Goal: Communication & Community: Answer question/provide support

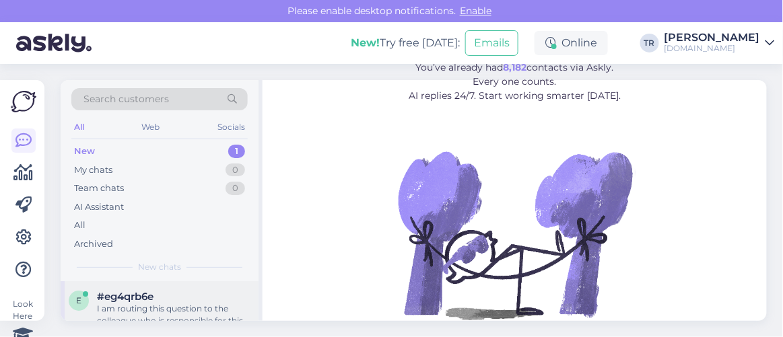
click at [177, 314] on div "I am routing this question to the colleague who is responsible for this topic. …" at bounding box center [173, 315] width 153 height 24
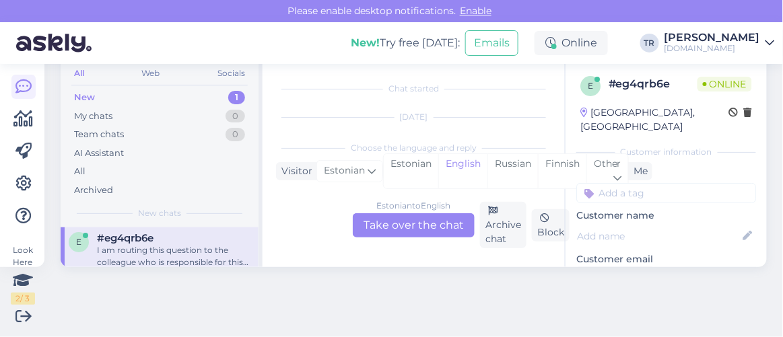
scroll to position [275, 0]
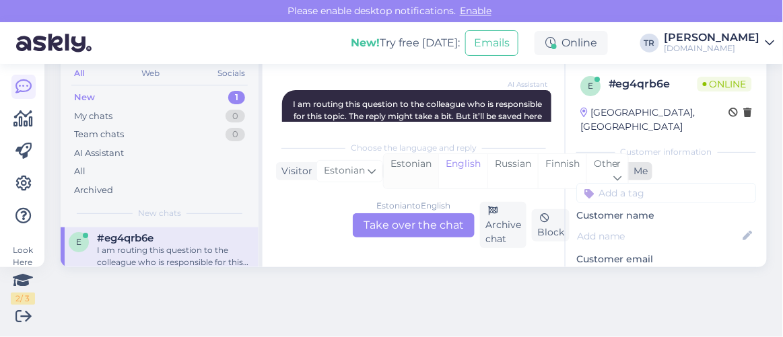
click at [401, 175] on div "Estonian" at bounding box center [411, 171] width 55 height 34
click at [415, 164] on div "Estonian" at bounding box center [411, 171] width 55 height 34
click at [411, 209] on div "Estonian to Estonian" at bounding box center [414, 206] width 80 height 12
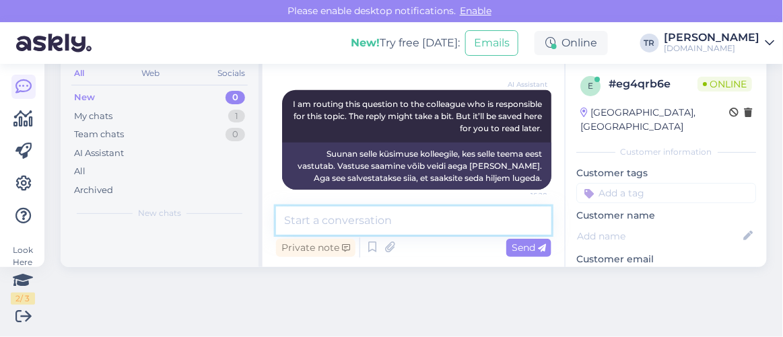
click at [406, 226] on textarea at bounding box center [413, 221] width 275 height 28
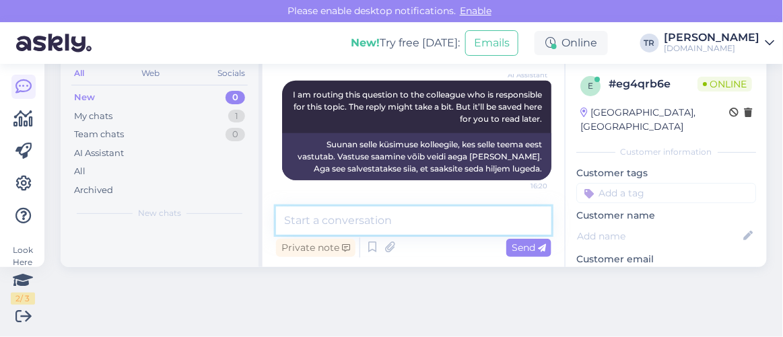
click at [413, 219] on textarea at bounding box center [413, 221] width 275 height 28
type textarea "Tere. Kuidas saan abiks olla?"
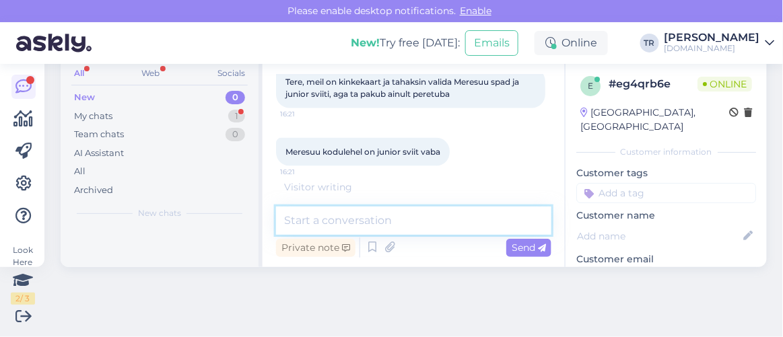
scroll to position [471, 0]
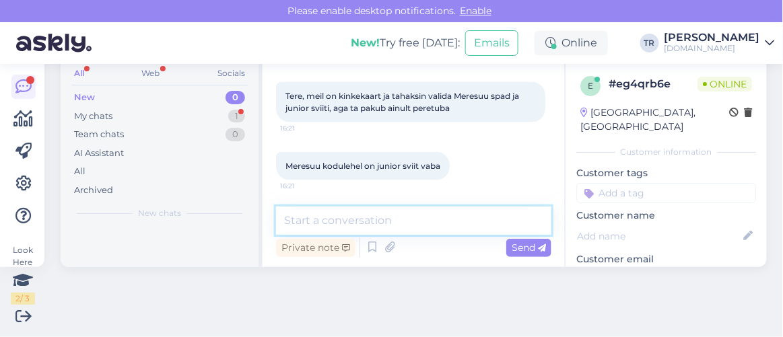
click at [419, 213] on textarea at bounding box center [413, 221] width 275 height 28
type textarea "Kas Teil on Hookusbookus.com kinkekaart?"
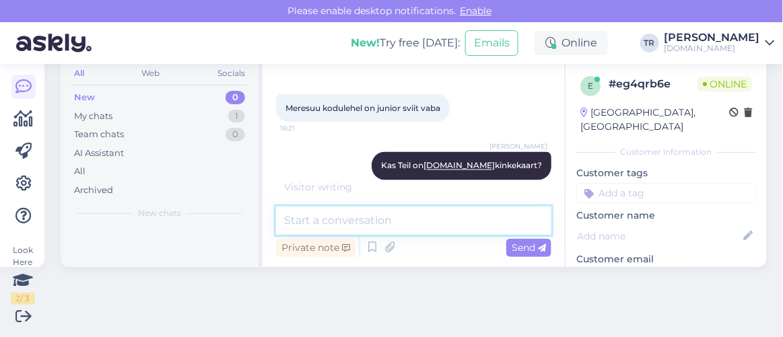
scroll to position [586, 0]
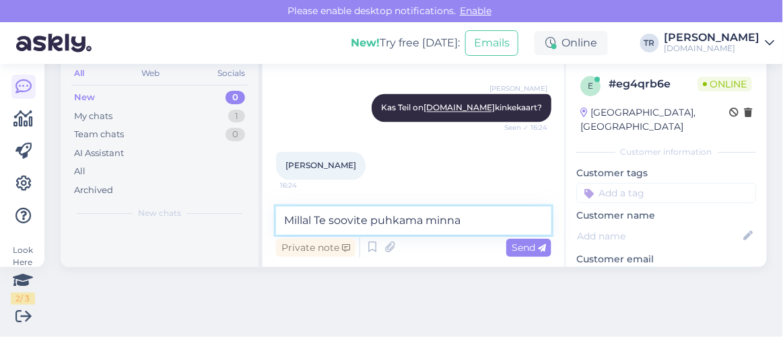
type textarea "Millal Te soovite puhkama minna?"
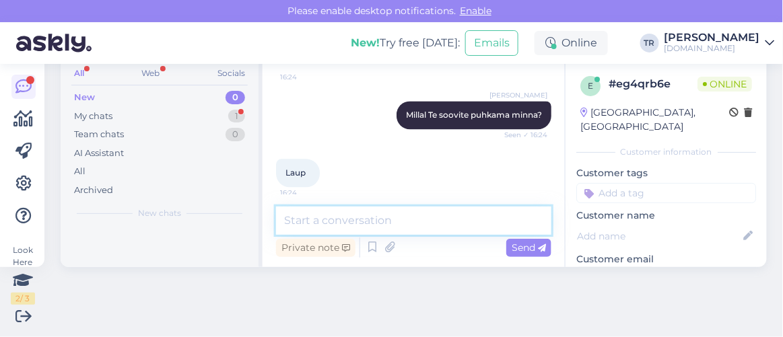
scroll to position [818, 0]
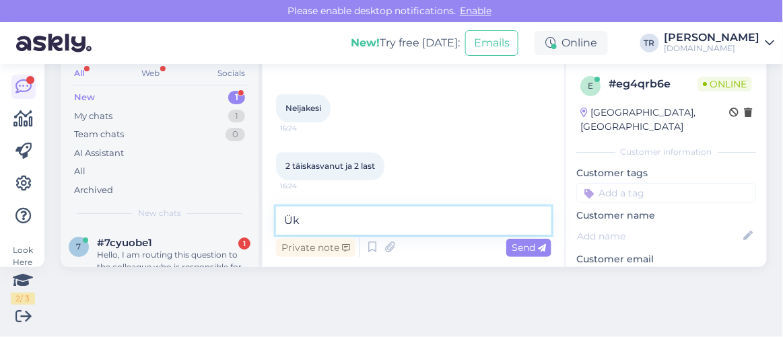
type textarea "Ü"
type textarea "Palun täpsustage laste vanused?"
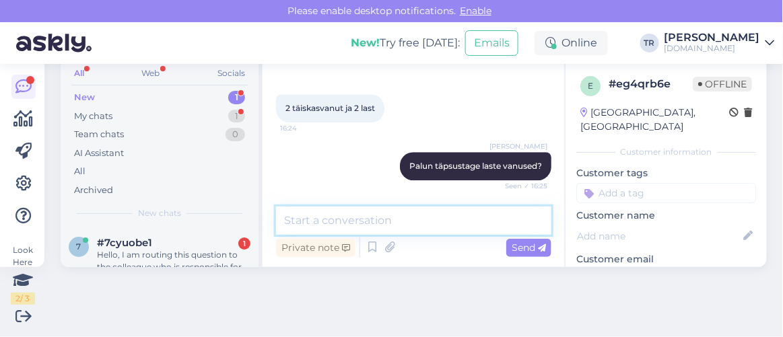
scroll to position [934, 0]
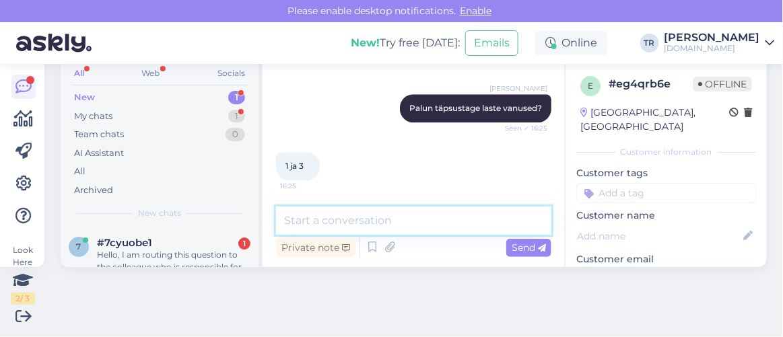
click at [349, 226] on textarea at bounding box center [413, 221] width 275 height 28
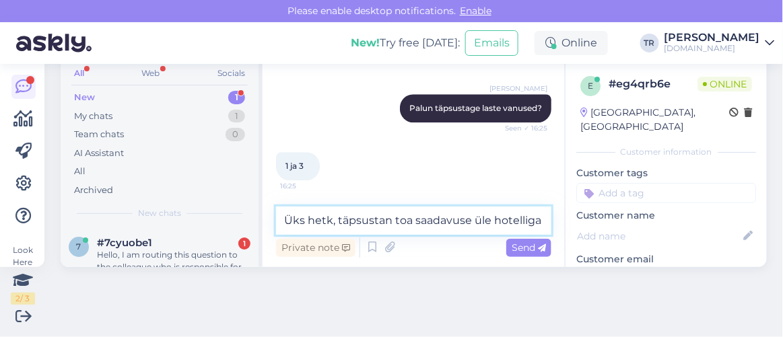
scroll to position [948, 0]
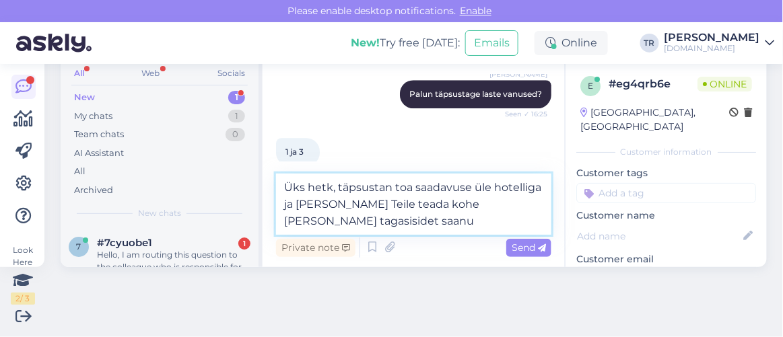
type textarea "Üks hetk, täpsustan toa saadavuse üle hotelliga ja anna Teile teada kohe kui ol…"
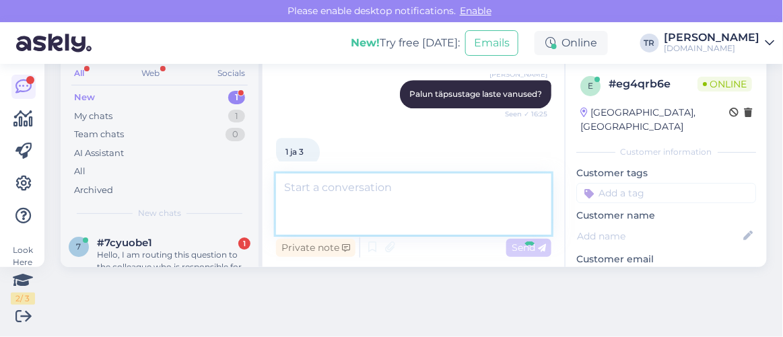
scroll to position [1004, 0]
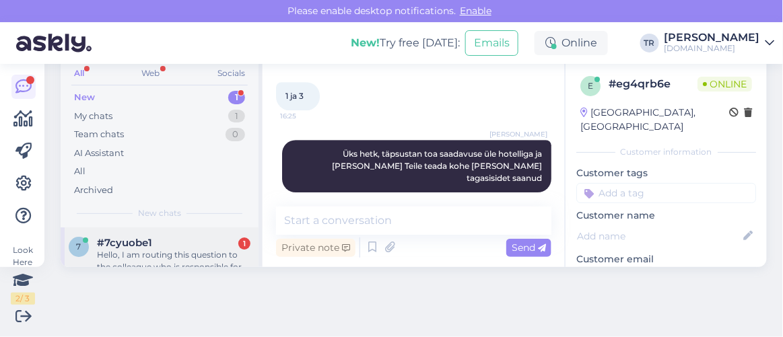
click at [213, 252] on div "Hello, I am routing this question to the colleague who is responsible for this …" at bounding box center [173, 261] width 153 height 24
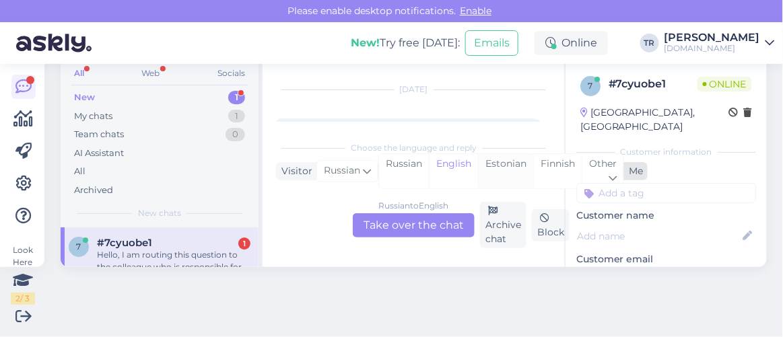
click at [487, 165] on div "Estonian" at bounding box center [505, 171] width 55 height 34
click at [454, 211] on div "Russian to Estonian Take over the chat Archive chat Block" at bounding box center [413, 225] width 275 height 46
click at [451, 226] on div "Russian to Estonian Take over the chat" at bounding box center [414, 225] width 122 height 24
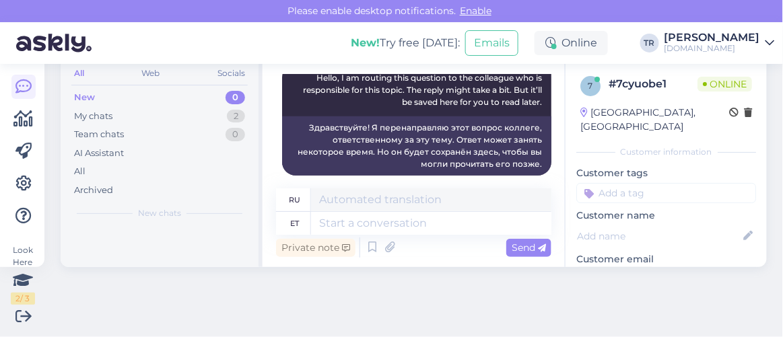
scroll to position [201, 0]
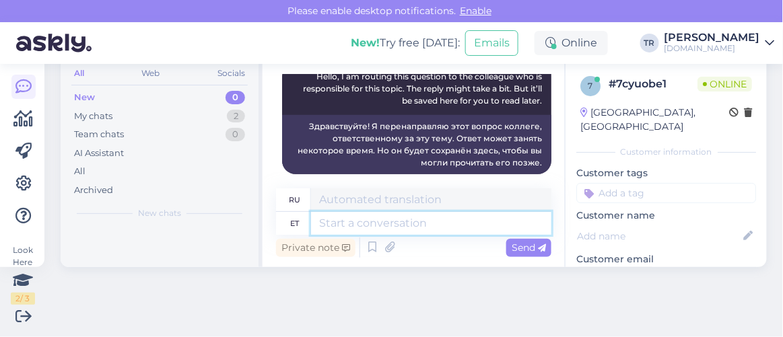
click at [450, 226] on textarea at bounding box center [431, 223] width 240 height 23
type textarea "Tere. Pa"
type textarea "Привет."
type textarea "Tere. Palun t"
type textarea "Здравствуйте. Пожалуйста."
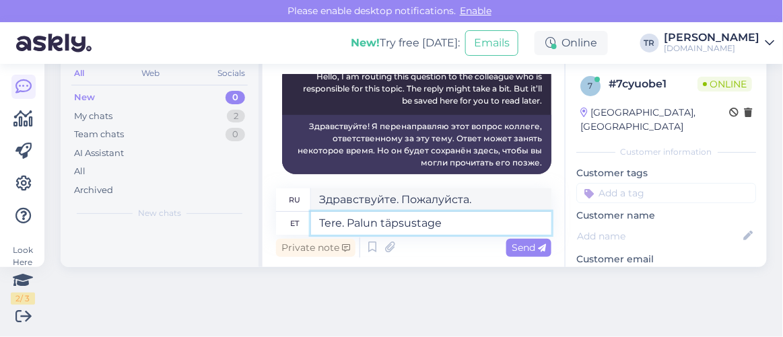
type textarea "Tere. Palun täpsustage"
type textarea "Здравствуйте. Уточните, пожалуйста."
type textarea "Tere. Palun täpsustage kelle ni"
type textarea "Здравствуйте. Пожалуйста, уточните, чей"
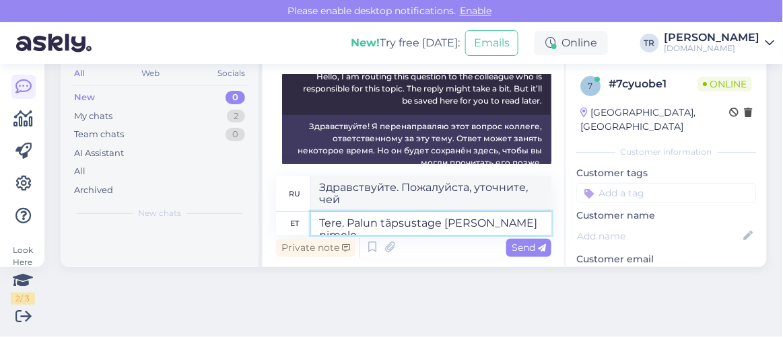
type textarea "Tere. Palun täpsustage kelle nimele b"
type textarea "Здравствуйте. Пожалуйста, укажите, на чьё имя"
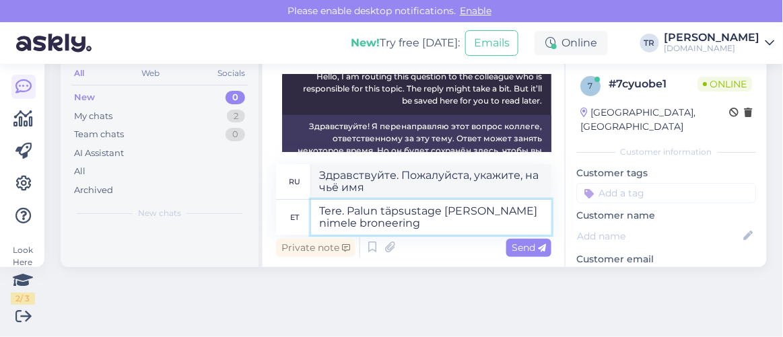
type textarea "Tere. Palun täpsustage kelle nimele broneering o"
type textarea "Здравствуйте. Пожалуйста, уточните, на чьё имя оформлено бронирование."
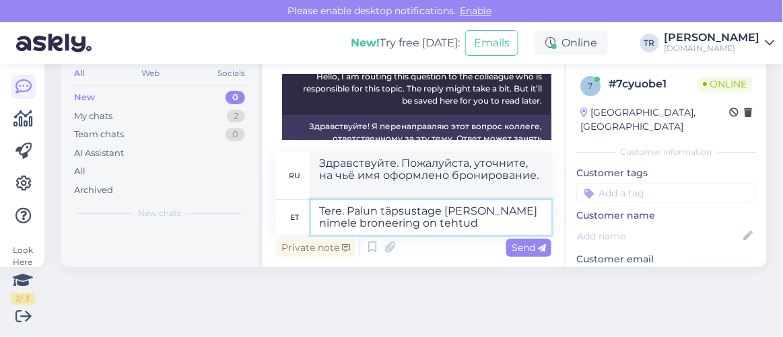
type textarea "Tere. Palun täpsustage kelle nimele broneering on tehtud?"
type textarea "Здравствуйте. Уточните, пожалуйста, на чьё имя оформлено бронирование?"
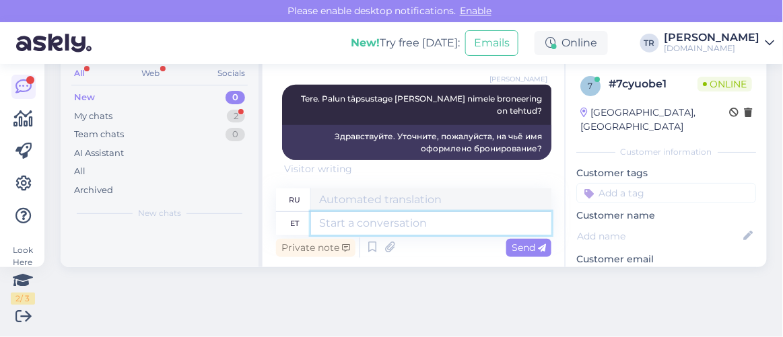
scroll to position [386, 0]
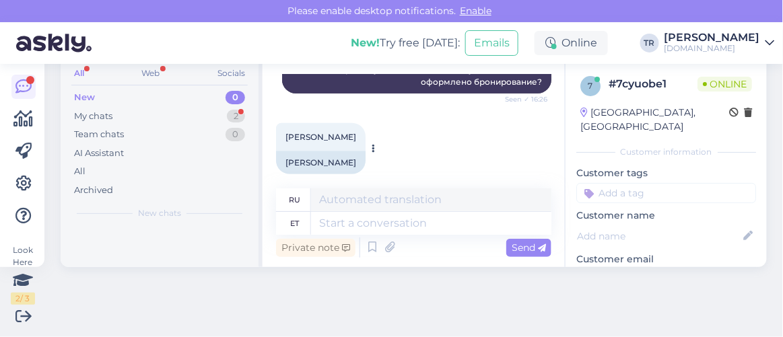
drag, startPoint x: 355, startPoint y: 148, endPoint x: 285, endPoint y: 143, distance: 70.2
click at [285, 151] on div "Jekaterina Kalde" at bounding box center [321, 162] width 90 height 23
copy div "Jekaterina Kalde"
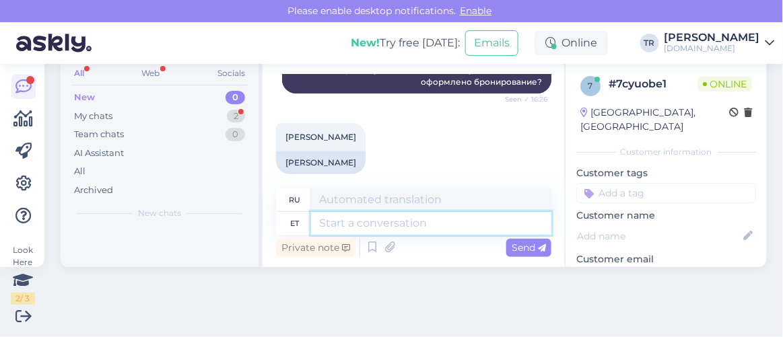
click at [393, 216] on textarea at bounding box center [431, 223] width 240 height 23
type textarea "Kuidas"
type textarea "Как"
type textarea "Kuidas Teie e"
type textarea "Как вы?"
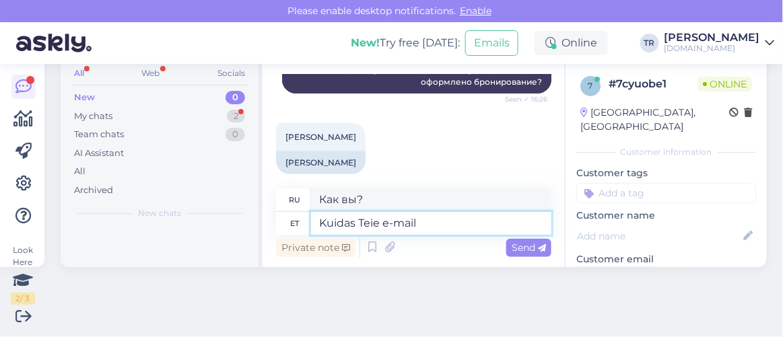
type textarea "Kuidas Teie e-mail o"
type textarea "Как поживает ваша электронная почта?"
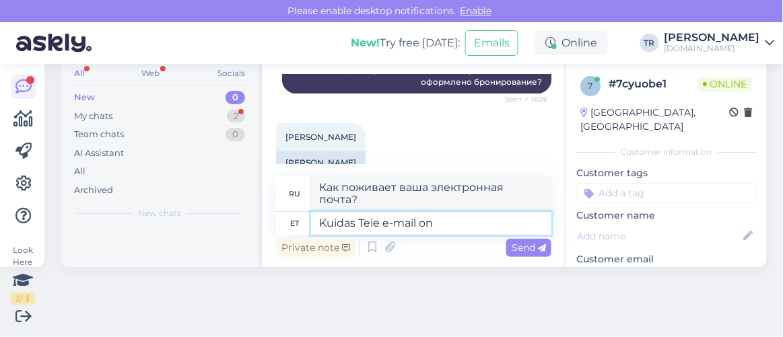
scroll to position [399, 0]
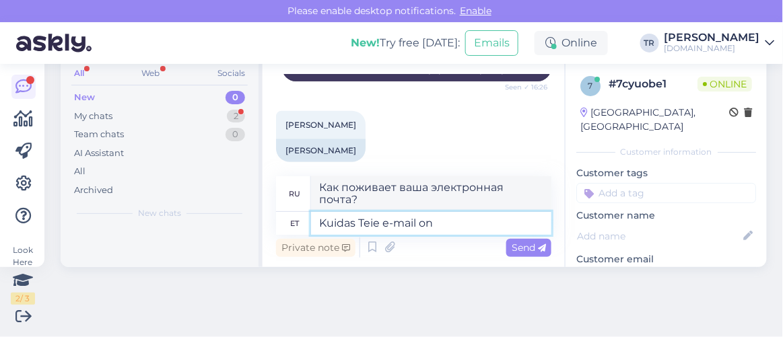
type textarea "Kuidas Teie e-mail on?"
type textarea "Какой у вас адрес электронной почты?"
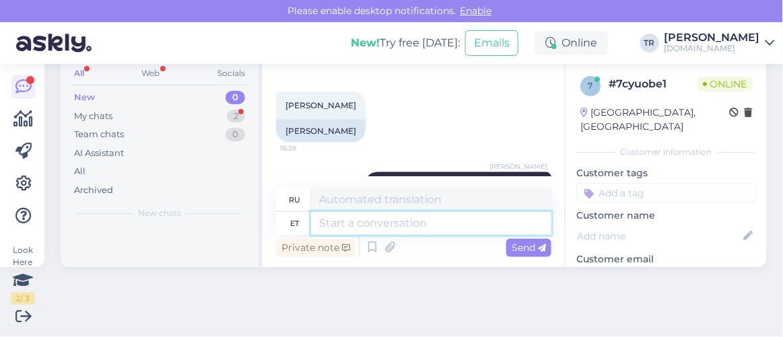
scroll to position [467, 0]
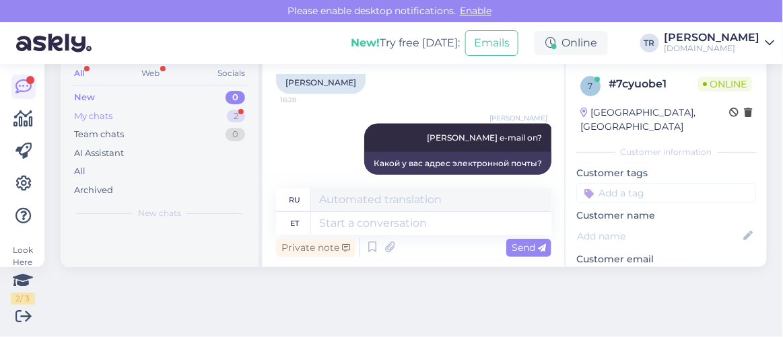
click at [153, 122] on div "My chats 2" at bounding box center [159, 116] width 176 height 19
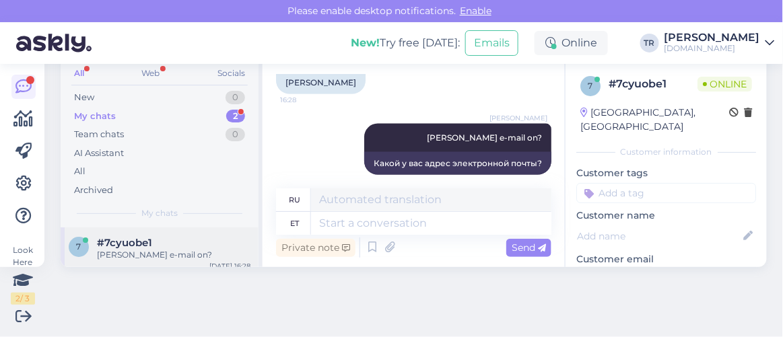
click at [179, 249] on div "Kuidas Teie e-mail on?" at bounding box center [173, 255] width 153 height 12
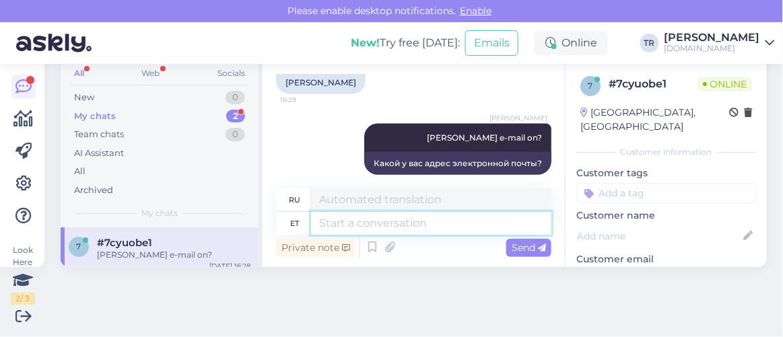
click at [413, 219] on textarea at bounding box center [431, 223] width 240 height 23
type textarea "Saatsin ki"
type textarea "Я послал"
type textarea "Saatsin kinnituse uu"
type textarea "Я отправил подтверждение."
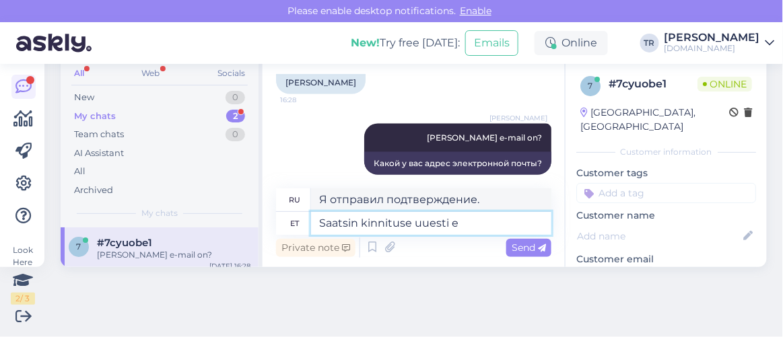
type textarea "Saatsin kinnituse uuesti e-"
type textarea "Я отправил подтверждение еще раз."
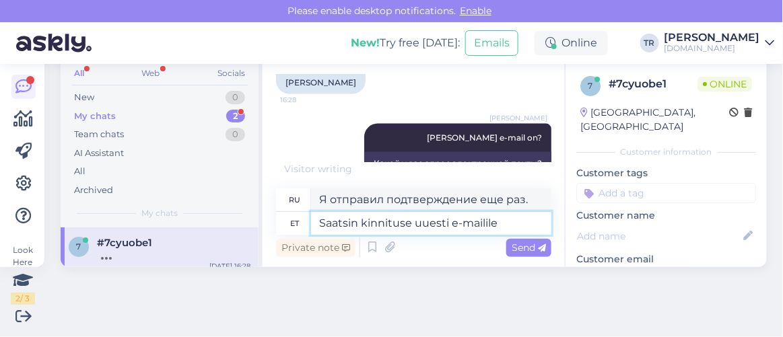
type textarea "Saatsin kinnituse uuesti e-mailile"
type textarea "Я еще раз отправил подтверждение на почту."
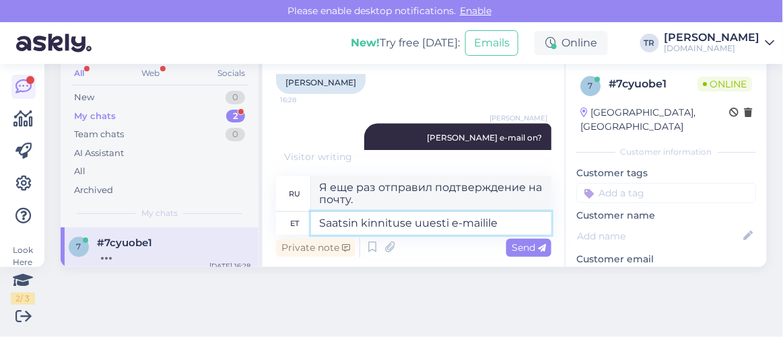
paste textarea "jekaterinakalde@gmail.com"
type textarea "Saatsin kinnituse uuesti e-mailile jekaterinakalde@gmail.com"
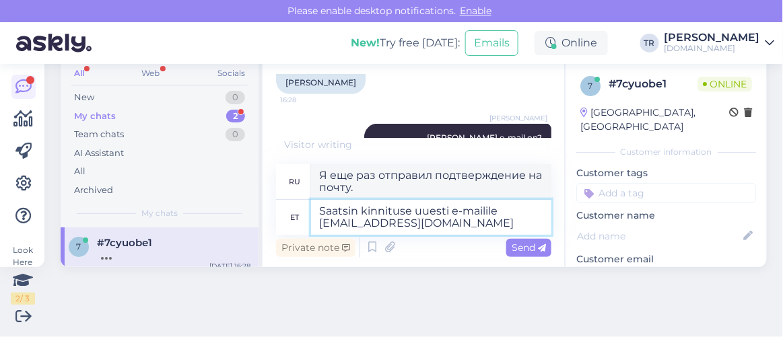
type textarea "Я отправил подтверждение еще раз на jekaterinakalde@gmail.com"
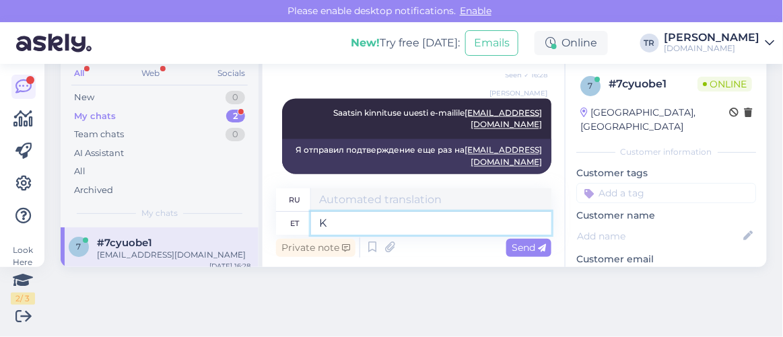
scroll to position [653, 0]
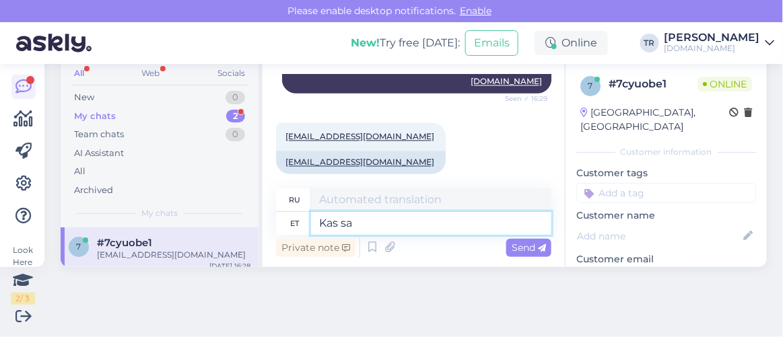
type textarea "Kas saa"
type textarea "Является"
type textarea "Kas saan vee"
type textarea "Могу ли я"
type textarea "Kas saan veel abiks"
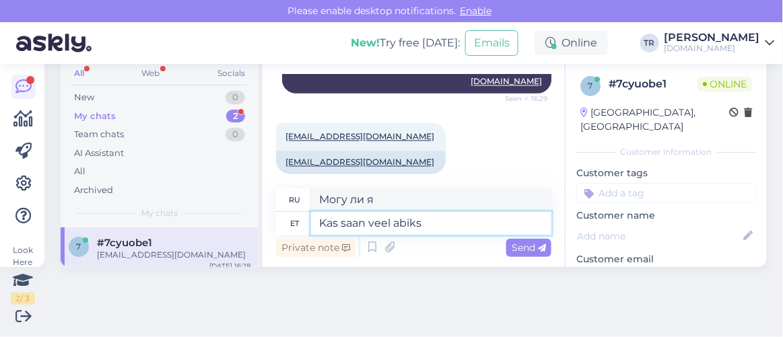
type textarea "Можно мне еще?"
type textarea "Kas saan veel abiks o"
type textarea "Могу ли я еще помочь?"
type textarea "Kas saan veel abiks olla?"
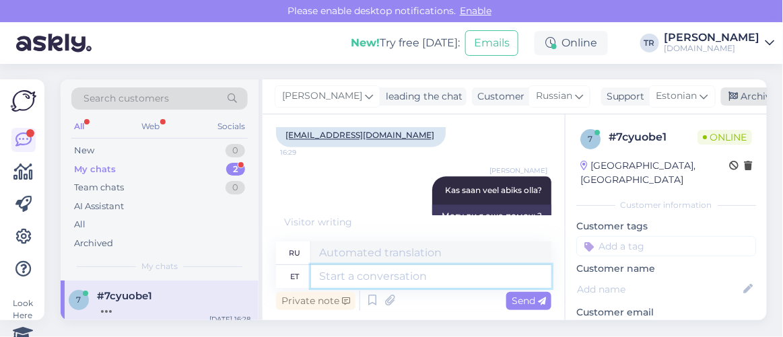
scroll to position [1, 0]
click at [449, 277] on textarea at bounding box center [431, 276] width 240 height 23
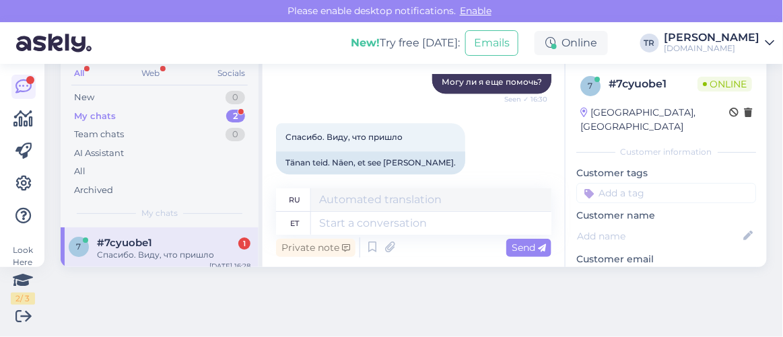
click at [449, 277] on div "Search customers All Web Socials New 0 My chats 2 Team chats 0 AI Assistant All…" at bounding box center [418, 146] width 730 height 273
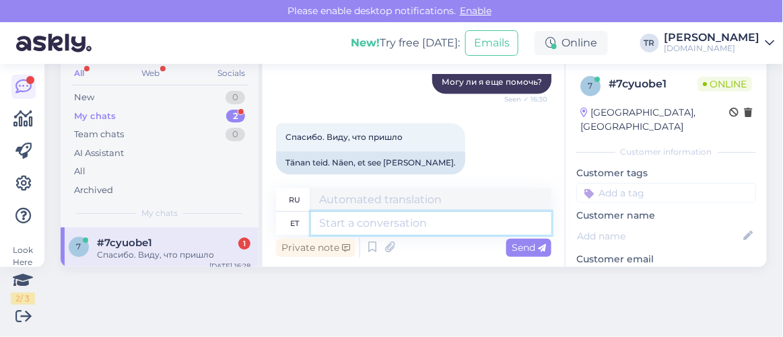
click at [438, 216] on textarea at bounding box center [431, 223] width 240 height 23
type textarea "Palun"
type textarea "Пожалуйста"
type textarea "Palun"
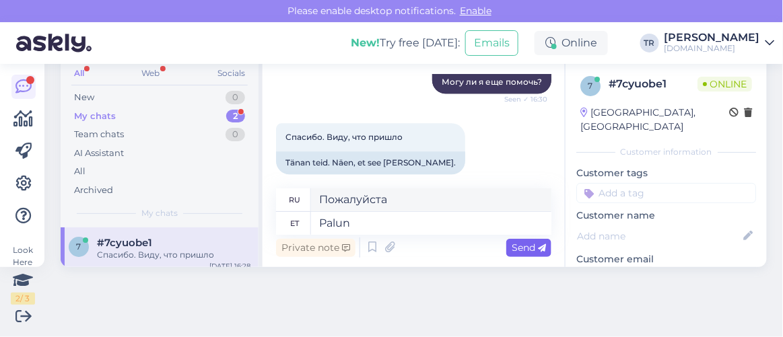
click at [512, 248] on span "Send" at bounding box center [529, 248] width 34 height 12
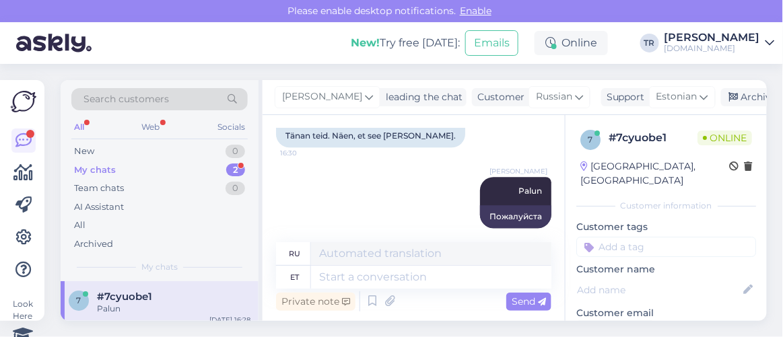
scroll to position [0, 0]
click at [739, 96] on div "Archive chat" at bounding box center [763, 97] width 85 height 18
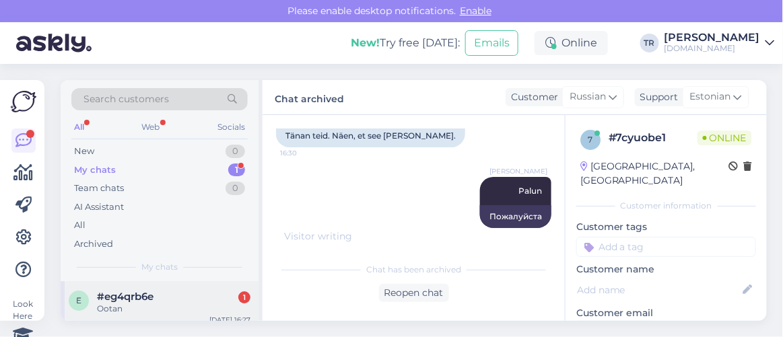
click at [123, 298] on span "#eg4qrb6e" at bounding box center [125, 297] width 57 height 12
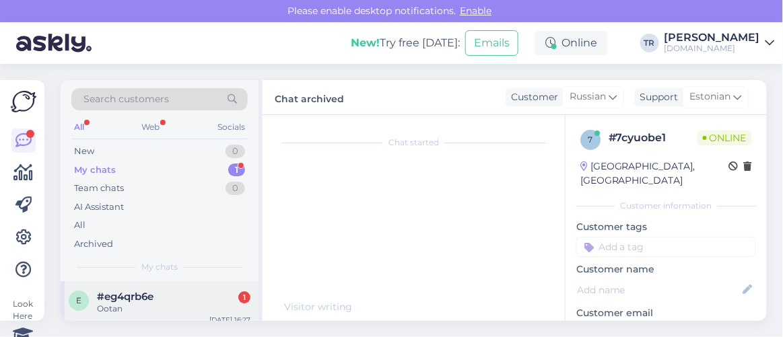
scroll to position [54, 0]
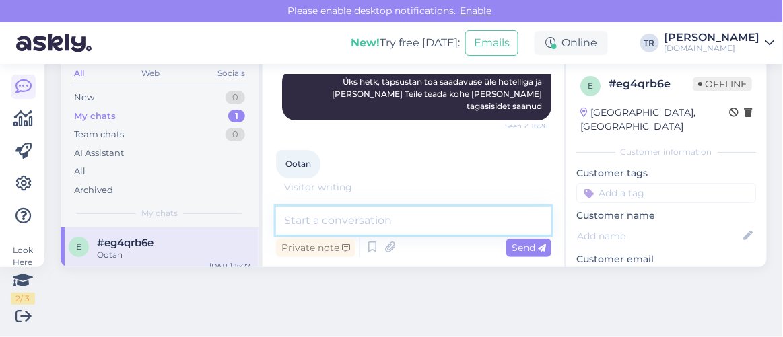
click at [411, 224] on textarea at bounding box center [413, 221] width 275 height 28
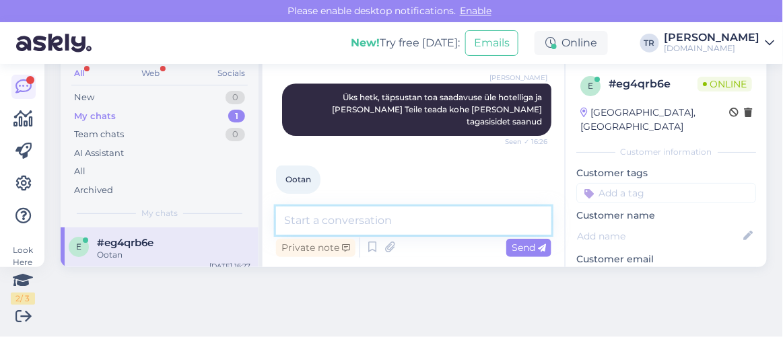
scroll to position [1062, 0]
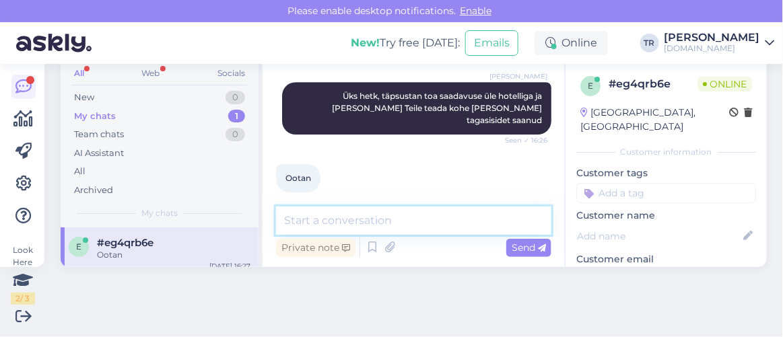
click at [450, 220] on textarea at bounding box center [413, 221] width 275 height 28
type textarea "K"
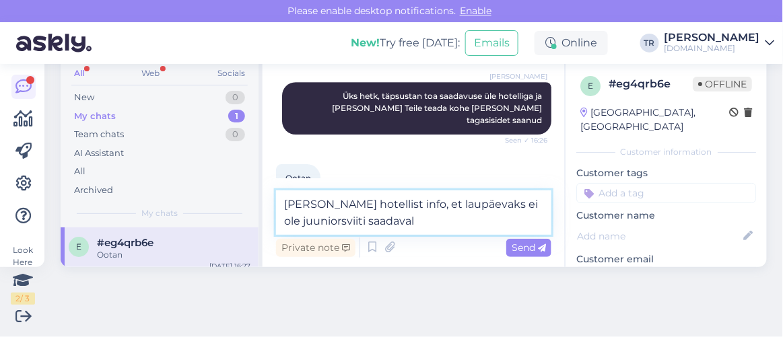
type textarea "Sain hotellist info, et laupäevaks ei ole juuniorsviiti saadaval."
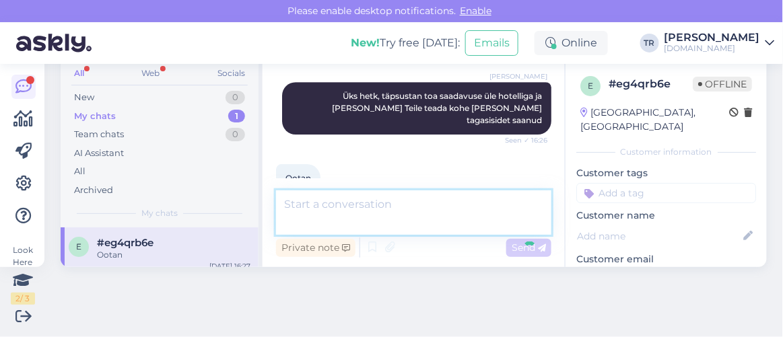
scroll to position [1132, 0]
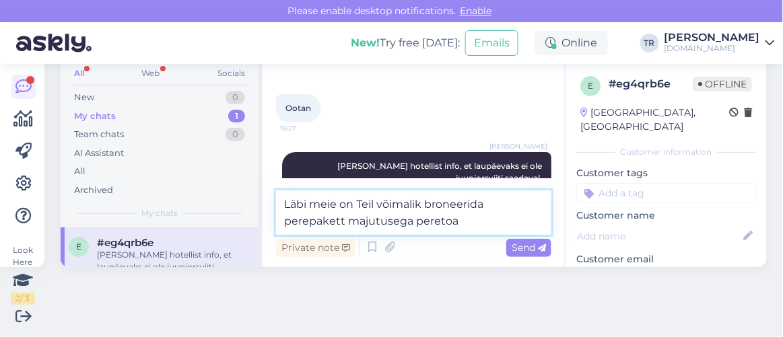
type textarea "Läbi meie on Teil võimalik broneerida perepakett majutusega peretoas"
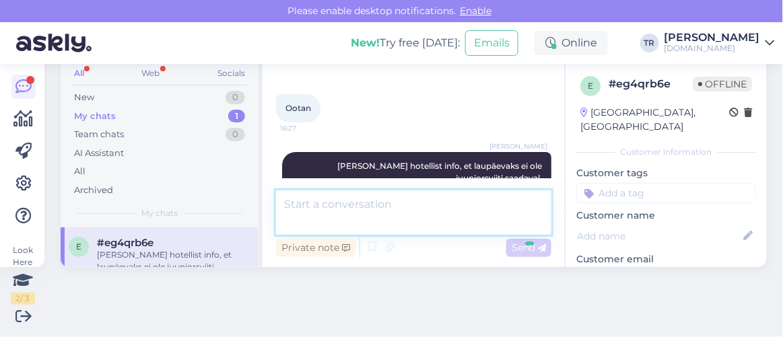
scroll to position [1202, 0]
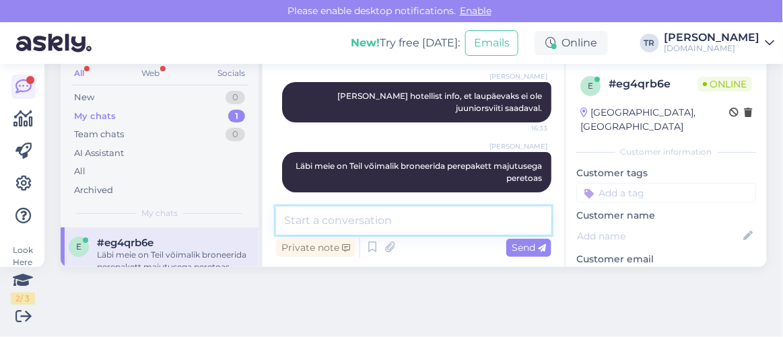
click at [378, 219] on textarea at bounding box center [413, 221] width 275 height 28
paste textarea "https://hookusbookus.com/et/hotellid-spaad/meresuu-spa-hotel;dateArrival=2025-0…"
type textarea "https://hookusbookus.com/et/hotellid-spaad/meresuu-spa-hotel;dateArrival=2025-0…"
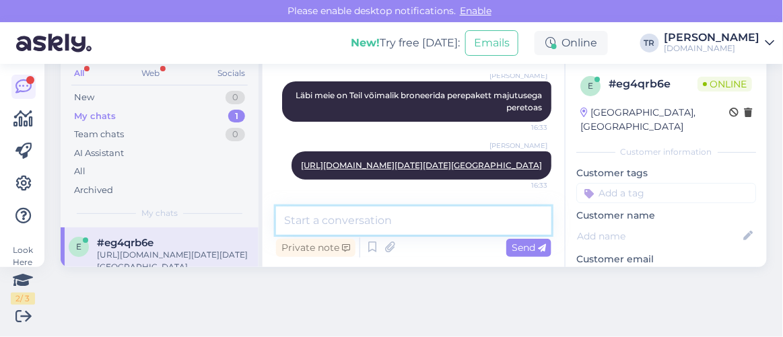
scroll to position [0, 0]
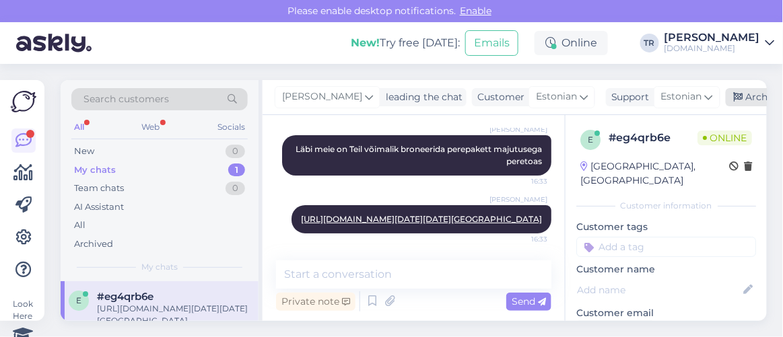
click at [743, 94] on div "Archive chat" at bounding box center [768, 97] width 85 height 18
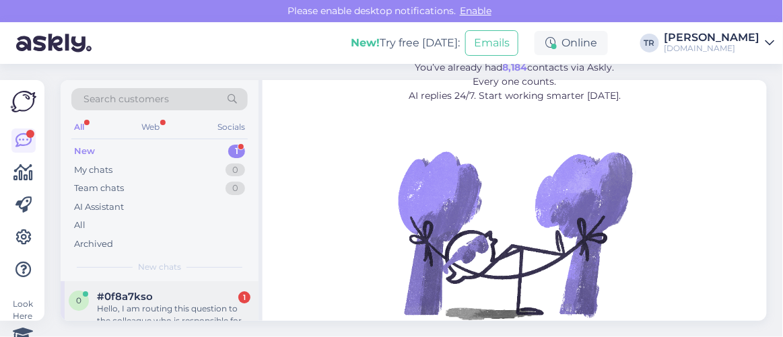
click at [158, 300] on div "#0f8a7kso 1" at bounding box center [173, 297] width 153 height 12
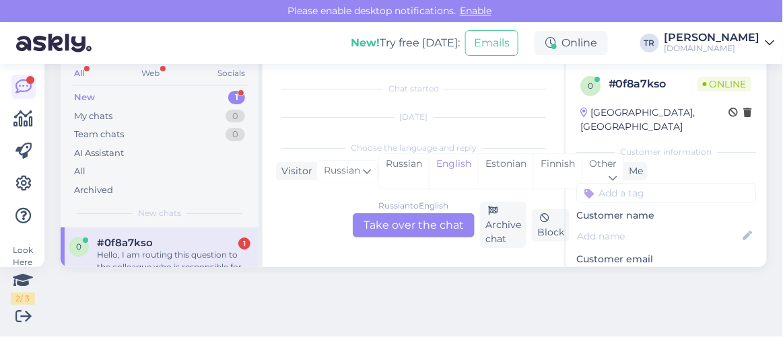
scroll to position [28, 0]
click at [495, 172] on div "Estonian" at bounding box center [505, 171] width 55 height 34
click at [421, 222] on div "Russian to Estonian Take over the chat" at bounding box center [414, 225] width 122 height 24
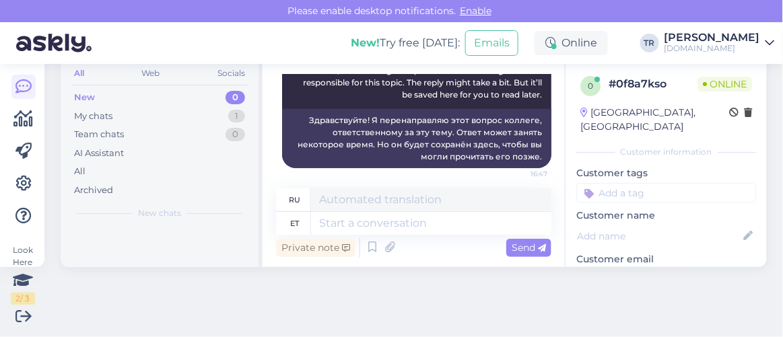
scroll to position [213, 0]
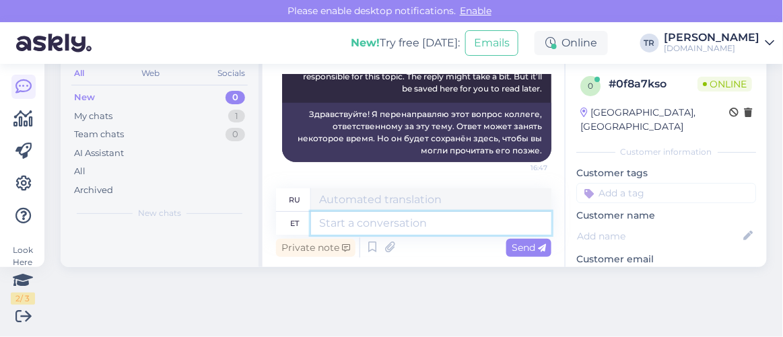
click at [438, 229] on textarea at bounding box center [431, 223] width 240 height 23
type textarea "Tere. M"
type textarea "Привет."
type textarea "Tere. Millal T"
type textarea "Привет. Когда?"
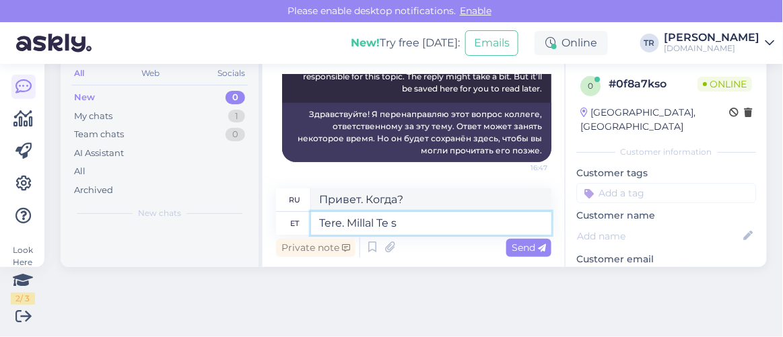
type textarea "Tere. Millal Te so"
type textarea "Привет. Когда ты?"
type textarea "Tere. Millal Te soovite"
type textarea "Здравствуйте. Когда вам удобно?"
type textarea "Tere. Millal Te soovite puhkamam m"
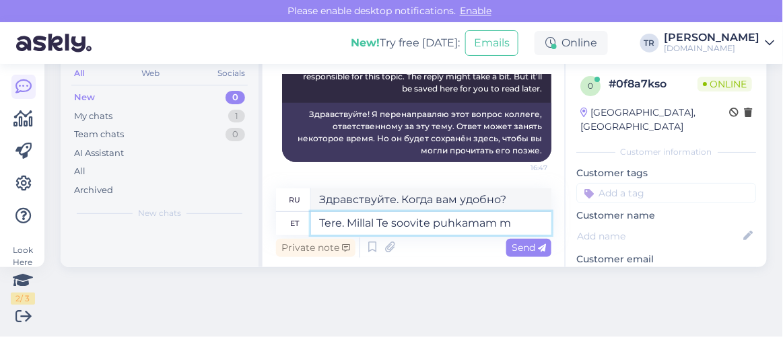
type textarea "Здравствуйте. Когда вы хотели бы отдохнуть?"
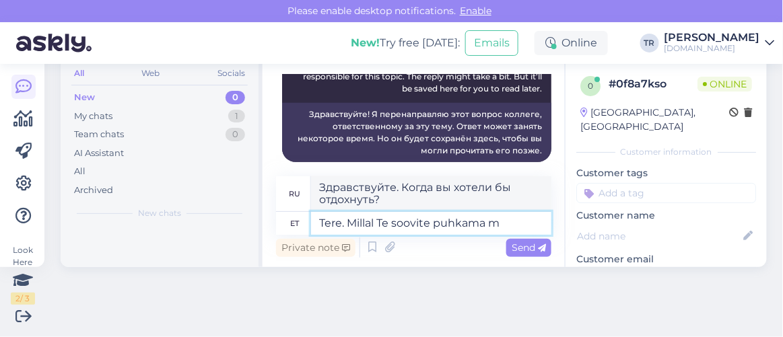
type textarea "Tere. Millal Te soovite puhkama mi"
type textarea "Здравствуйте. Когда бы вы хотели поехать в отпуск?"
type textarea "Tere. Millal Te soovite puhkama minna?"
type textarea "Привет. Когда ты хочешь поехать в отпуск?"
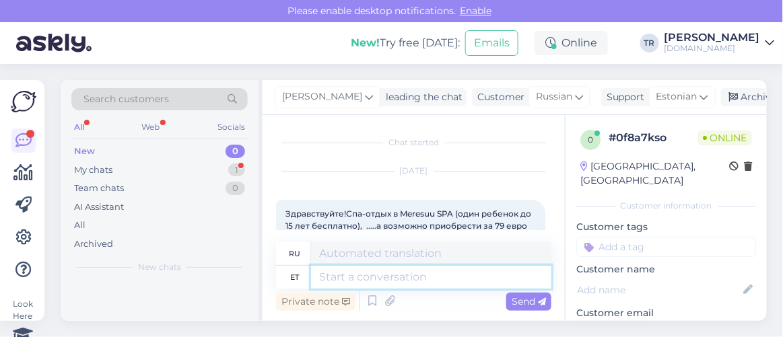
scroll to position [61, 0]
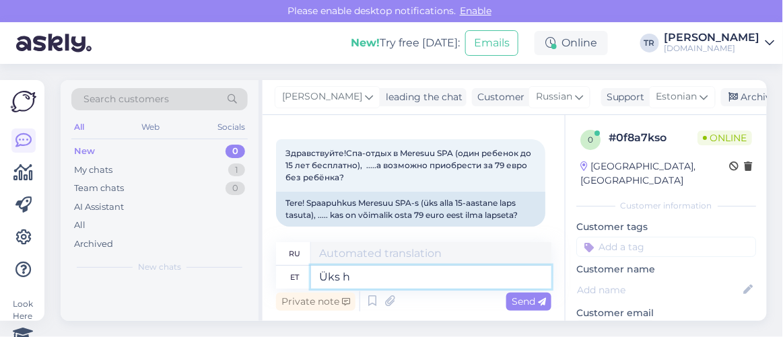
type textarea "Üks he"
type textarea "Один"
type textarea "Üks hetk p"
type textarea "Один момент"
type textarea "Üks hetk palun"
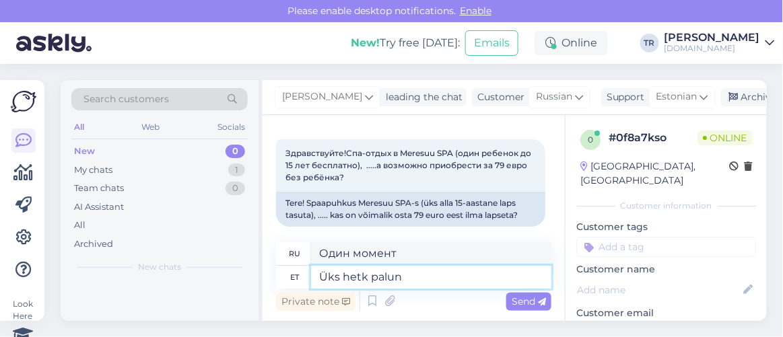
type textarea "Одну минуту, пожалуйста."
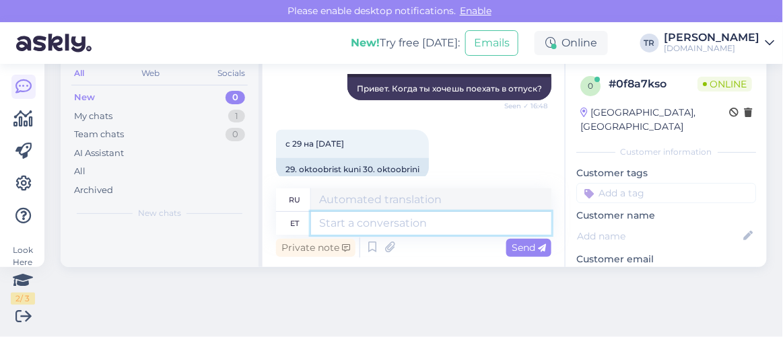
scroll to position [374, 0]
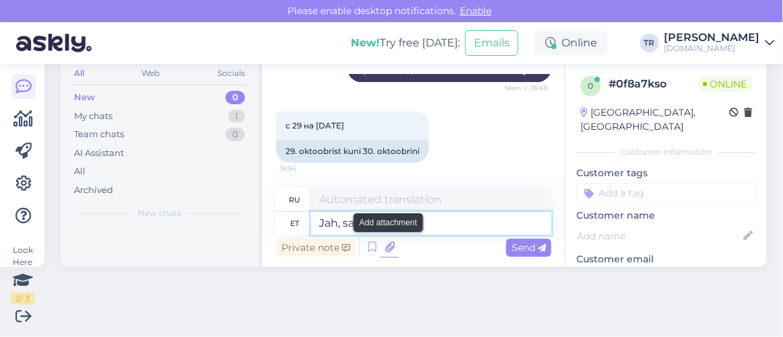
type textarea "Jah, saab broneerida"
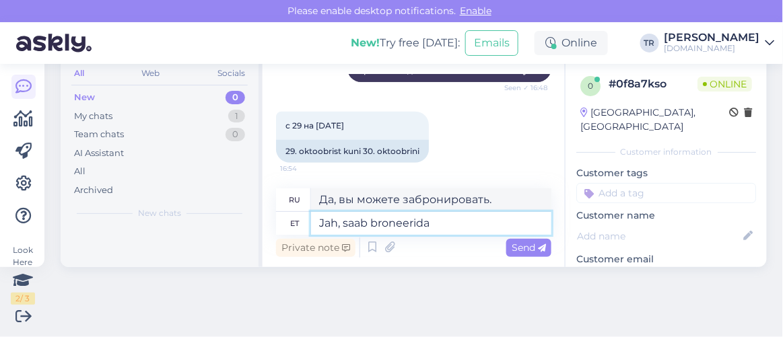
type textarea "Да, можете."
type textarea "Jah, saab broneerida"
type textarea "Да, вы можете забронировать."
type textarea "Jah, saab broneerida siit:"
type textarea "Да, вы можете забронировать здесь:"
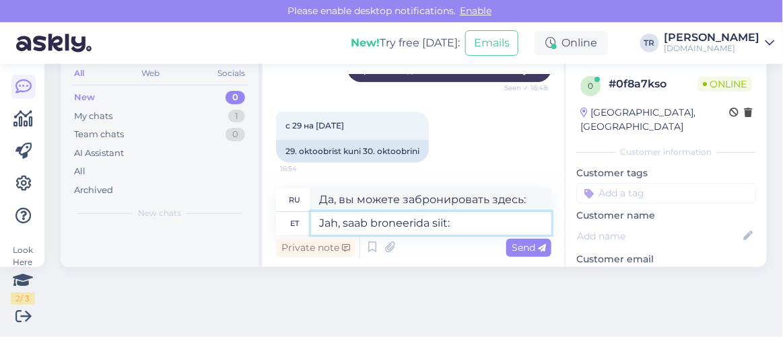
paste textarea "https://hookusbookus.com/ru/hotellid-spaad/meresuu-spa-hotel/spaapuhkus-meresuu…"
type textarea "Jah, saab broneerida siit: https://hookusbookus.com/ru/hotellid-spaad/meresuu-s…"
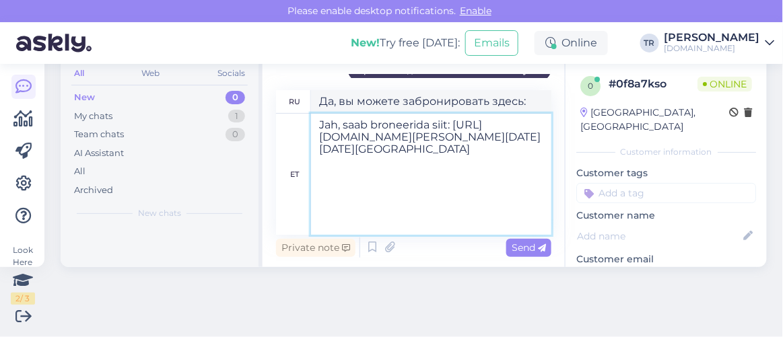
type textarea "Да, вы можете забронировать здесь: https://hookusbookus.com/ru/hotellid-spaad/m…"
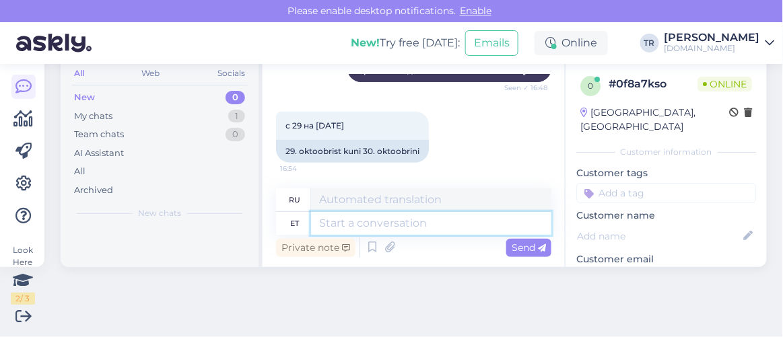
scroll to position [0, 0]
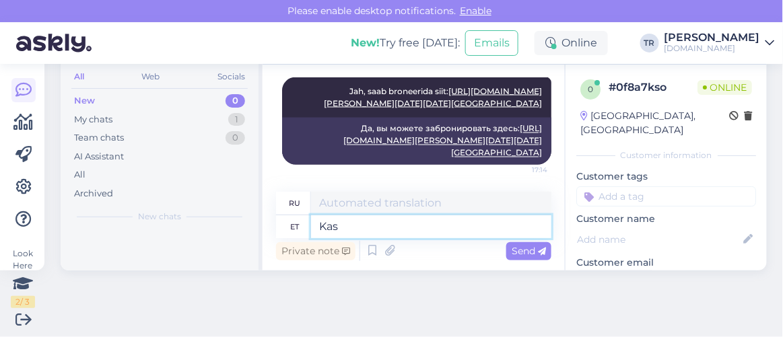
type textarea "Kas s"
type textarea "Является"
type textarea "Kas saan veel"
type textarea "Могу ли я"
type textarea "Kas saan veel ab"
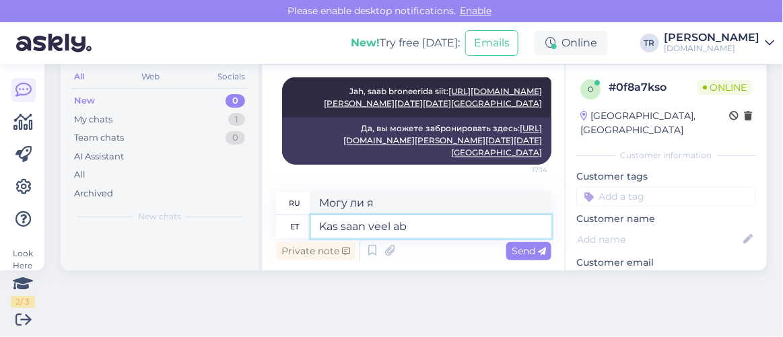
type textarea "Можно мне еще?"
type textarea "Kas saan veel abis"
type textarea "Могу ли я получить дополнительную помощь?"
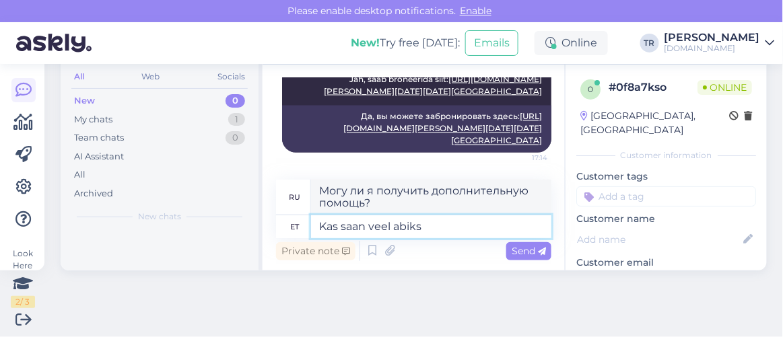
type textarea "Kas saan veel abiks o"
type textarea "Могу ли я еще помочь?"
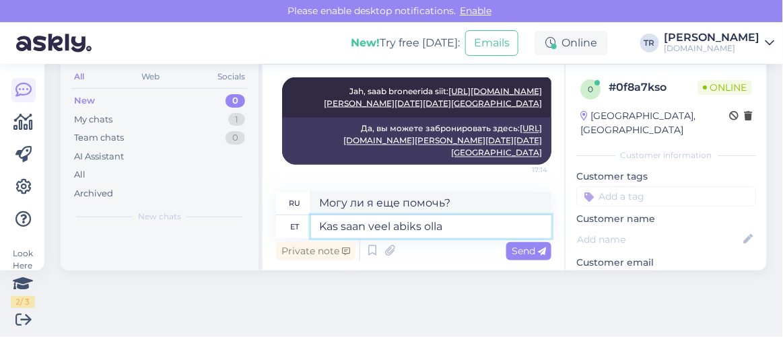
type textarea "Kas saan veel abiks olla?"
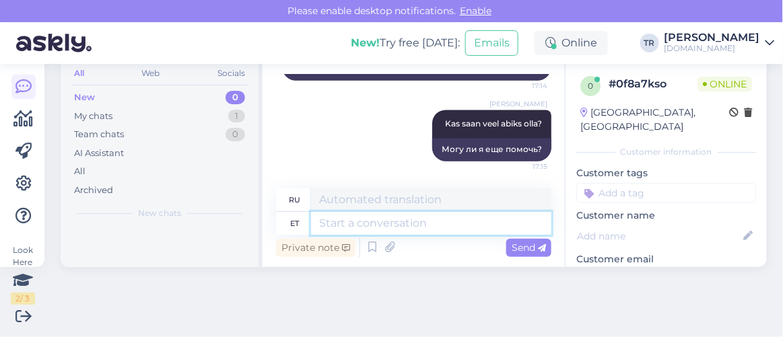
scroll to position [0, 0]
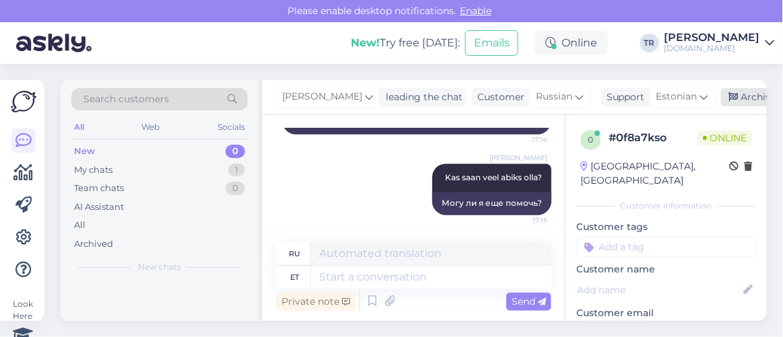
click at [748, 96] on div "Archive chat" at bounding box center [763, 97] width 85 height 18
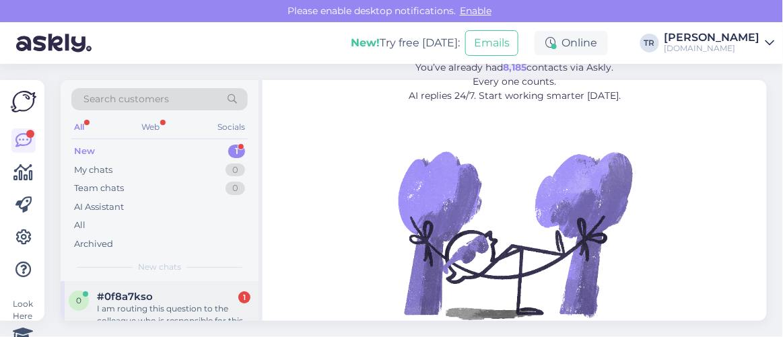
click at [204, 296] on div "#0f8a7kso 1" at bounding box center [173, 297] width 153 height 12
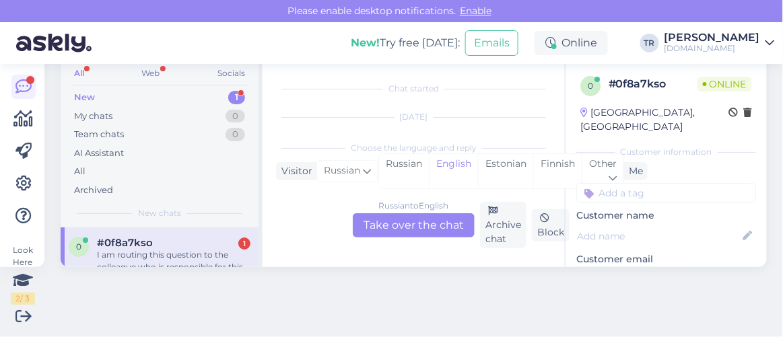
scroll to position [1142, 0]
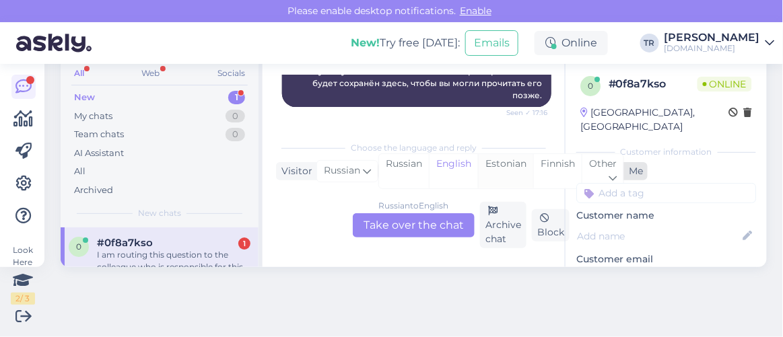
click at [499, 158] on div "Estonian" at bounding box center [505, 171] width 55 height 34
click at [430, 219] on div "Russian to Estonian Take over the chat" at bounding box center [414, 225] width 122 height 24
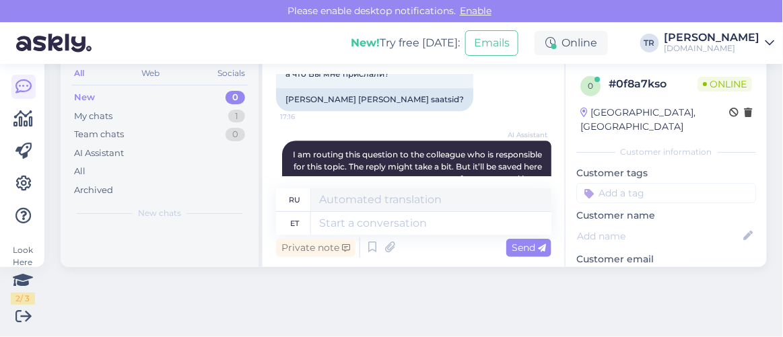
scroll to position [1250, 0]
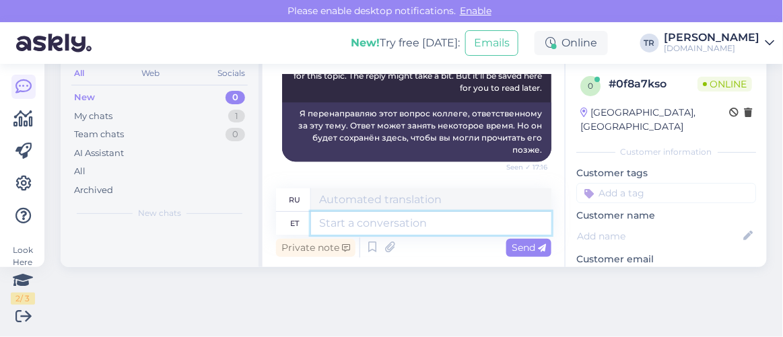
click at [432, 226] on textarea at bounding box center [431, 223] width 240 height 23
type textarea "Lingi"
type textarea "Связь"
type textarea "Lingi broneerimiseks"
type textarea "Ссылка на книгу"
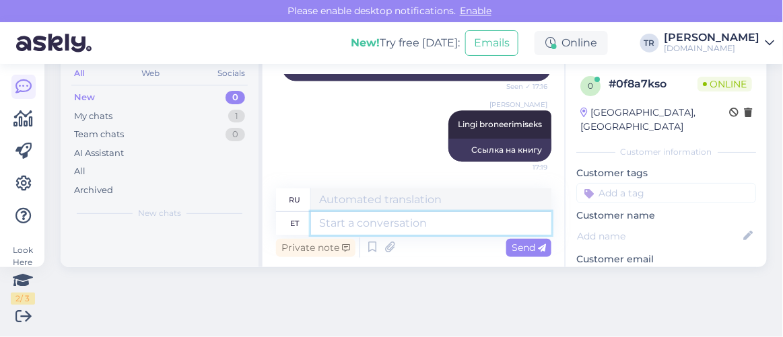
scroll to position [0, 0]
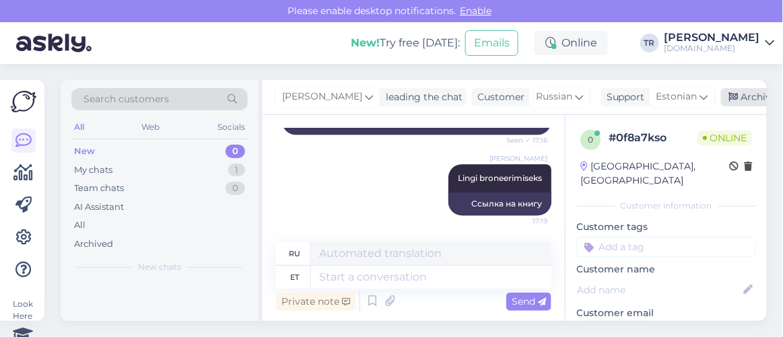
click at [731, 94] on icon at bounding box center [733, 97] width 9 height 9
